Goal: Task Accomplishment & Management: Manage account settings

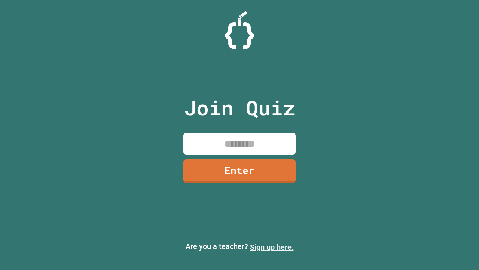
click at [272, 247] on link "Sign up here." at bounding box center [272, 246] width 44 height 9
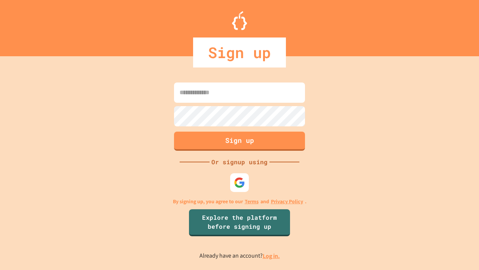
click at [272, 255] on link "Log in." at bounding box center [271, 256] width 17 height 8
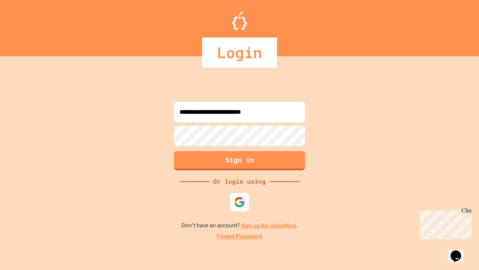
type input "**********"
